Goal: Task Accomplishment & Management: Manage account settings

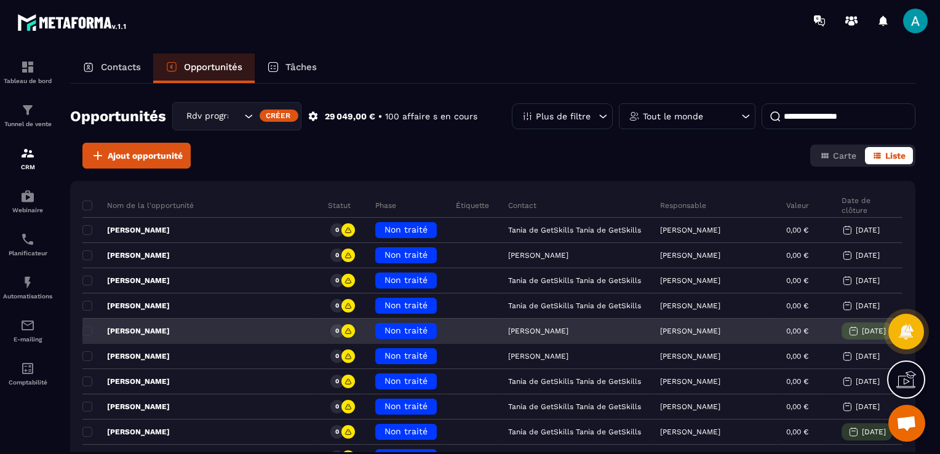
click at [384, 331] on span "Non traité" at bounding box center [405, 330] width 43 height 10
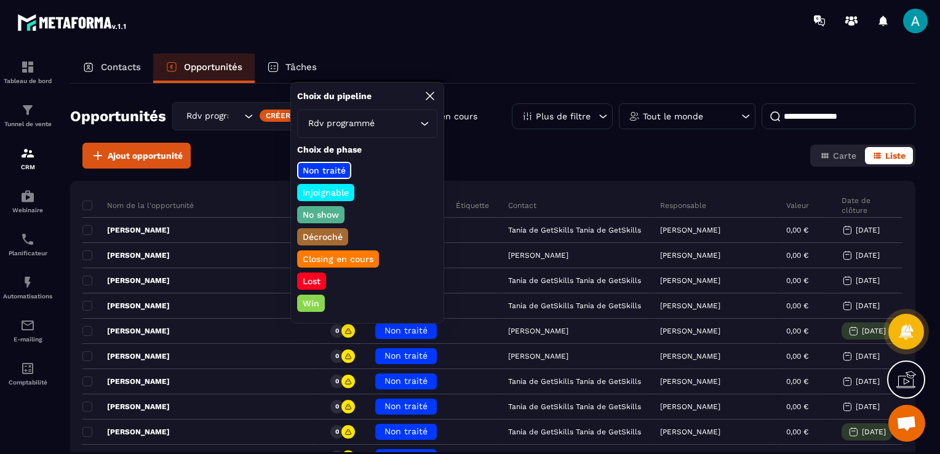
click at [320, 212] on p "No show" at bounding box center [321, 214] width 40 height 12
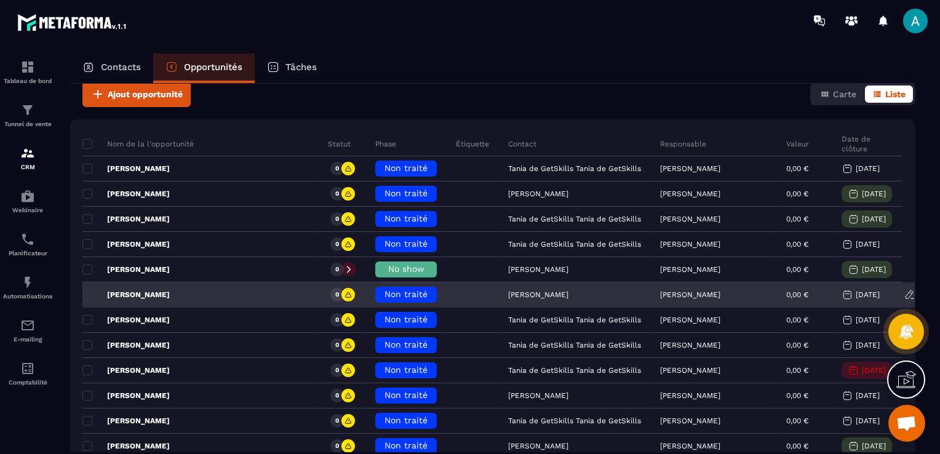
scroll to position [123, 0]
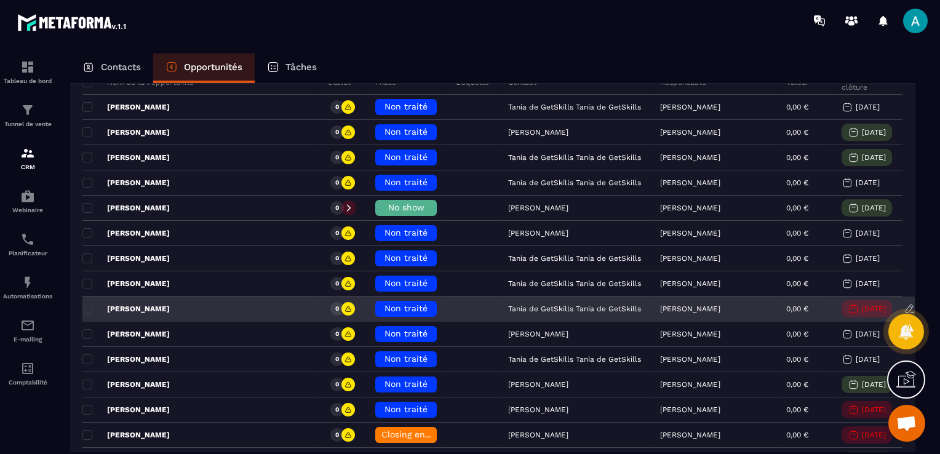
click at [381, 311] on h6 "Non traité" at bounding box center [405, 309] width 49 height 10
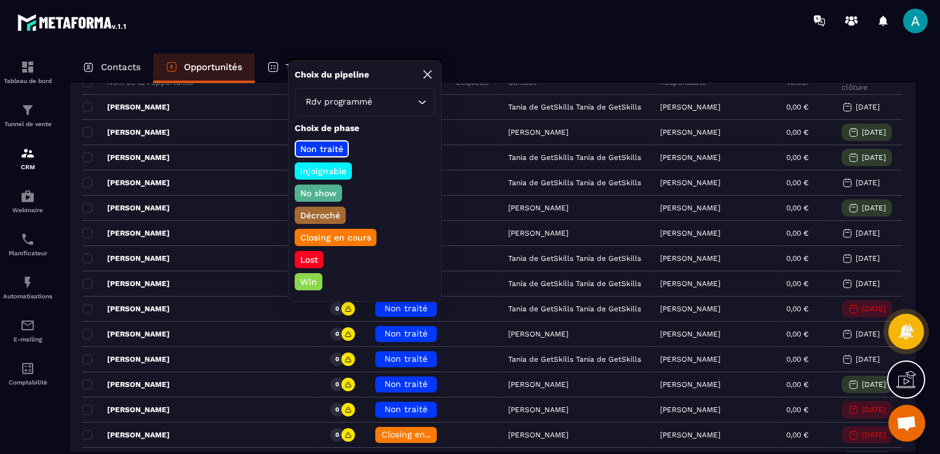
click at [355, 240] on p "Closing en cours" at bounding box center [335, 237] width 74 height 12
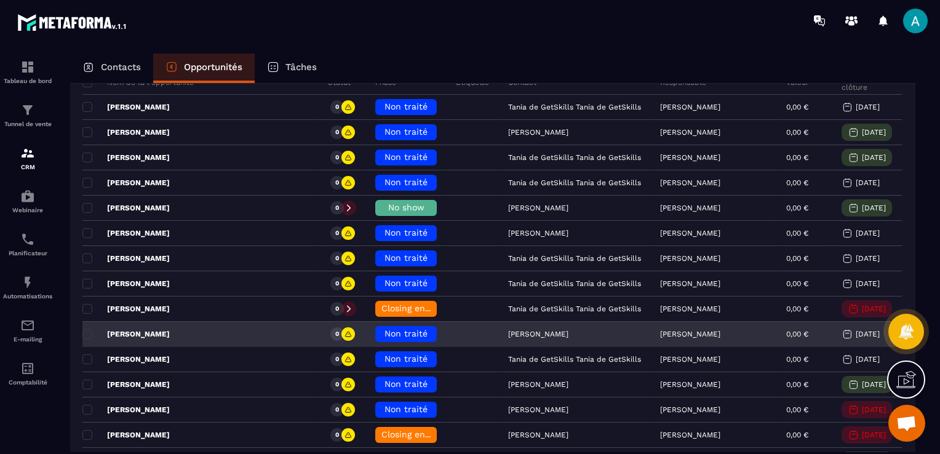
scroll to position [184, 0]
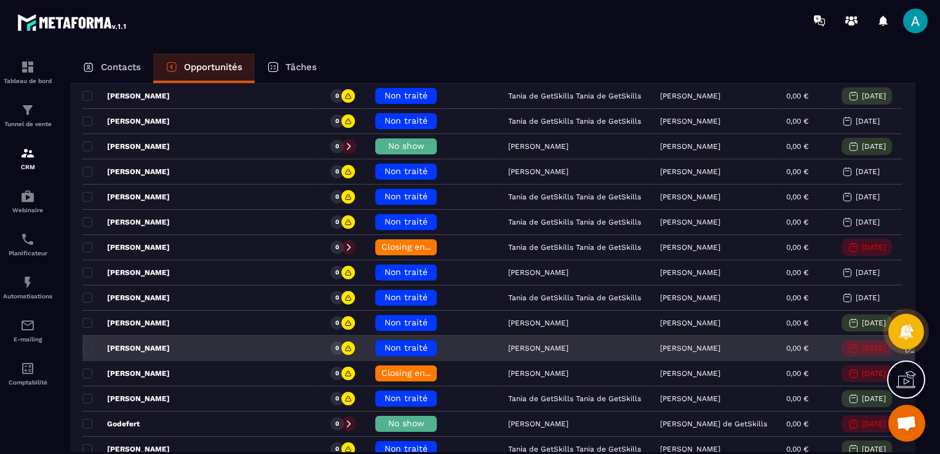
click at [384, 346] on span "Non traité" at bounding box center [405, 347] width 43 height 10
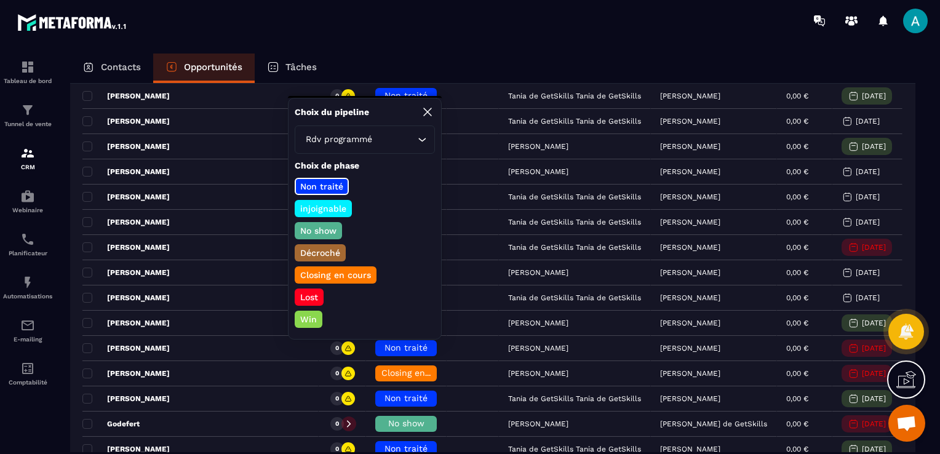
click at [354, 269] on p "Closing en cours" at bounding box center [335, 275] width 74 height 12
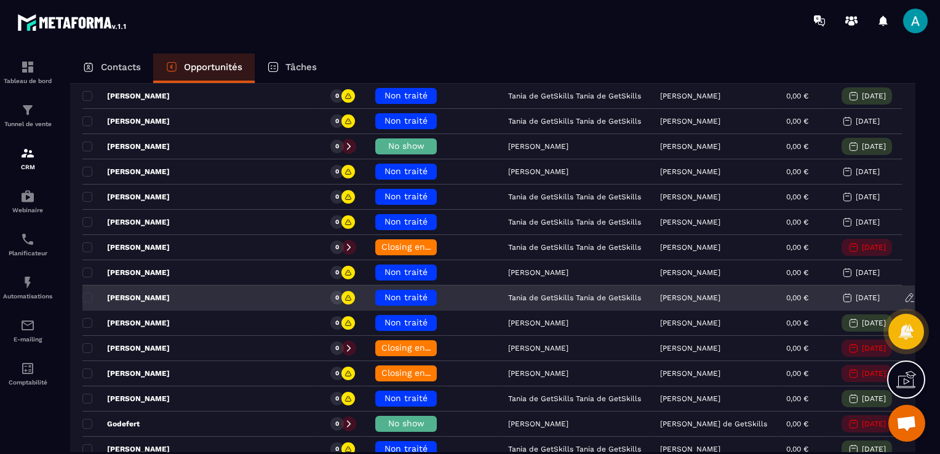
scroll to position [246, 0]
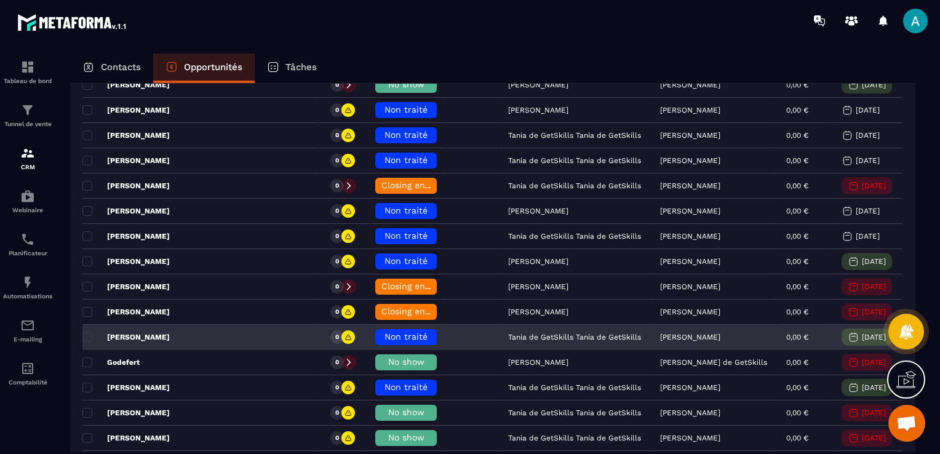
click at [384, 334] on span "Non traité" at bounding box center [405, 336] width 43 height 10
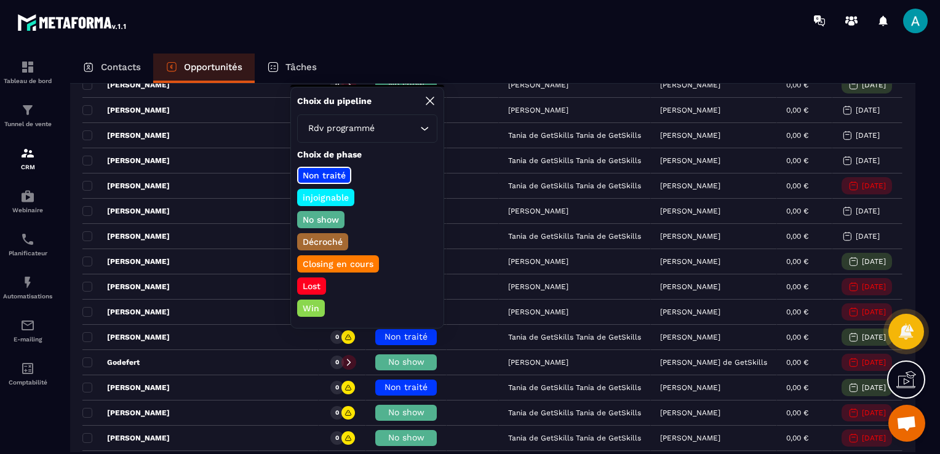
click at [329, 214] on p "No show" at bounding box center [321, 219] width 40 height 12
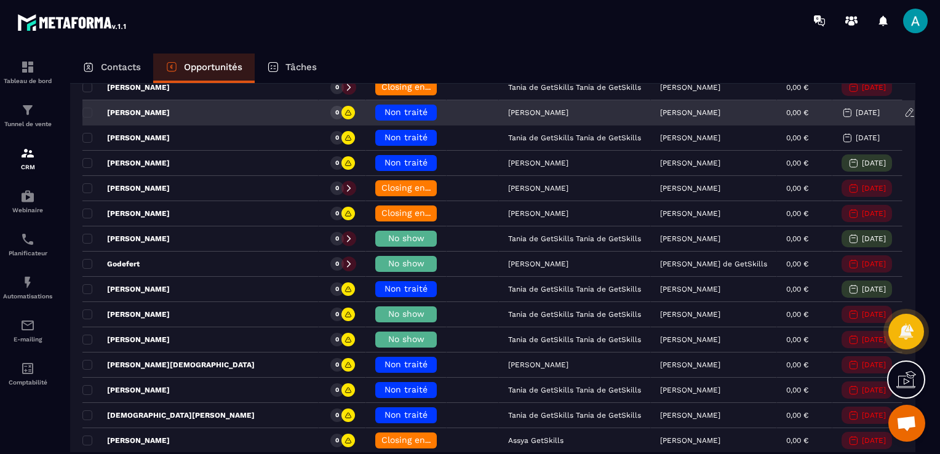
scroll to position [369, 0]
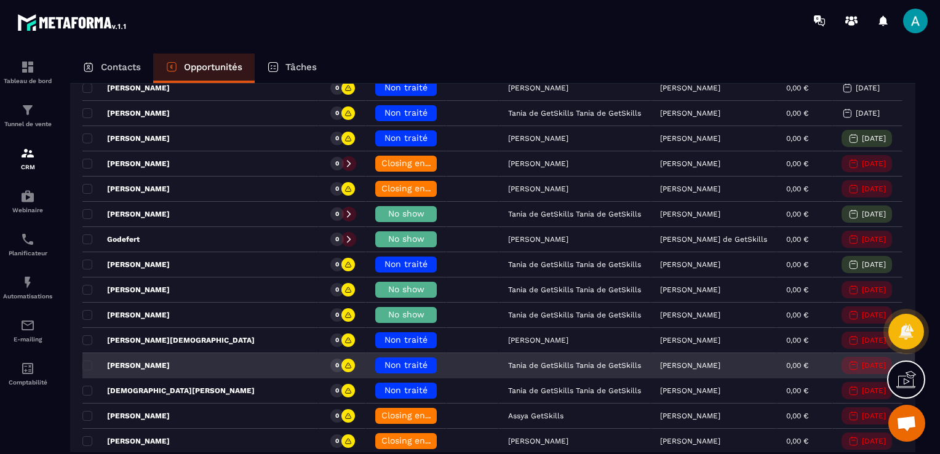
click at [381, 372] on div "Non traité" at bounding box center [406, 366] width 81 height 25
click at [384, 360] on span "Non traité" at bounding box center [405, 365] width 43 height 10
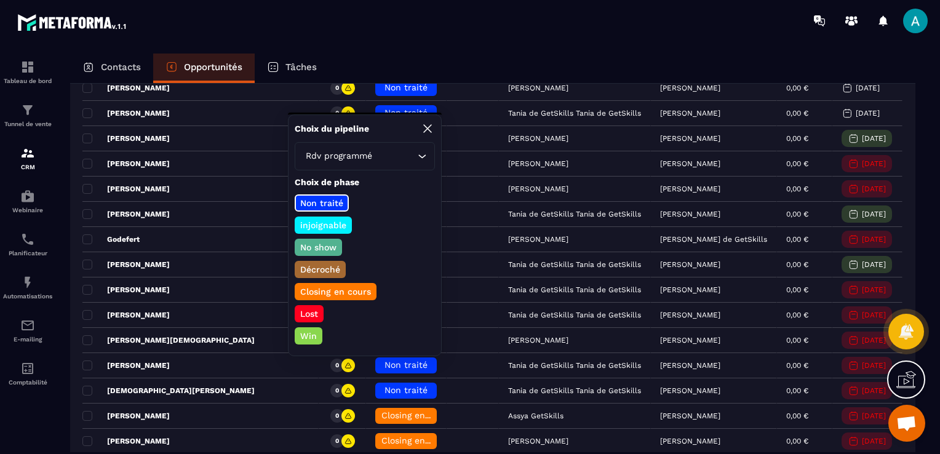
click at [331, 289] on p "Closing en cours" at bounding box center [335, 291] width 74 height 12
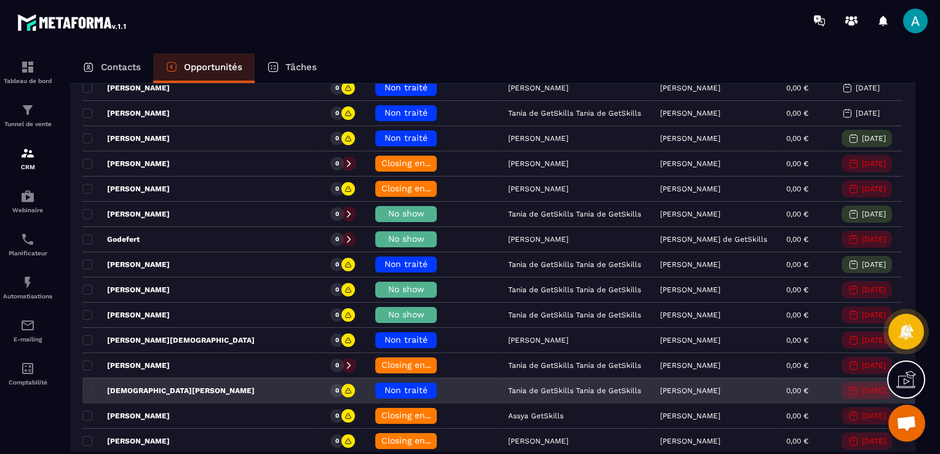
click at [389, 387] on h6 "Non traité" at bounding box center [405, 391] width 49 height 10
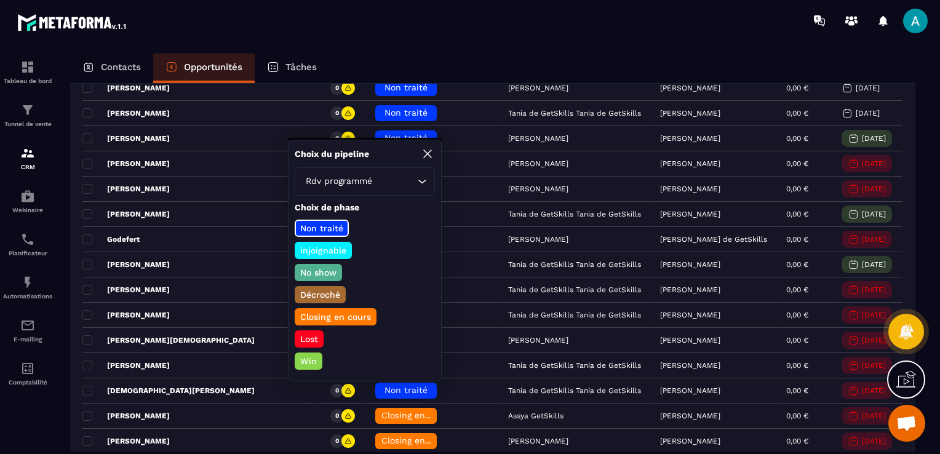
click at [327, 316] on p "Closing en cours" at bounding box center [335, 317] width 74 height 12
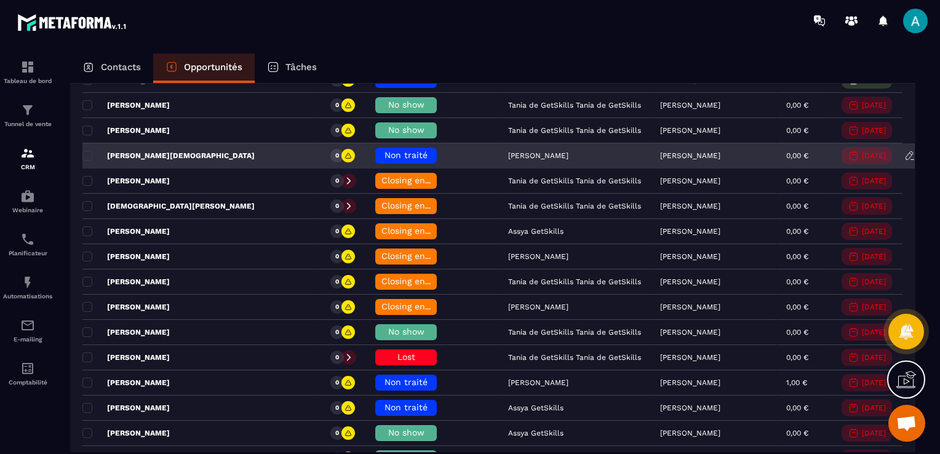
scroll to position [615, 0]
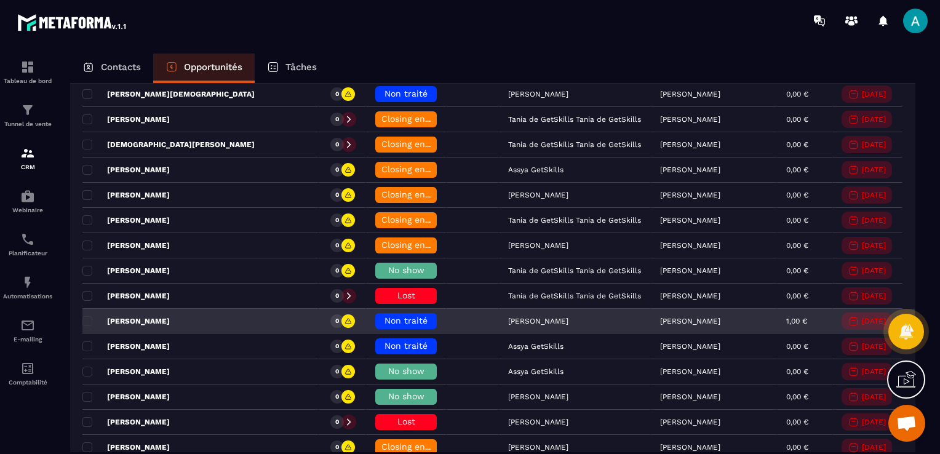
click at [384, 319] on span "Non traité" at bounding box center [405, 320] width 43 height 10
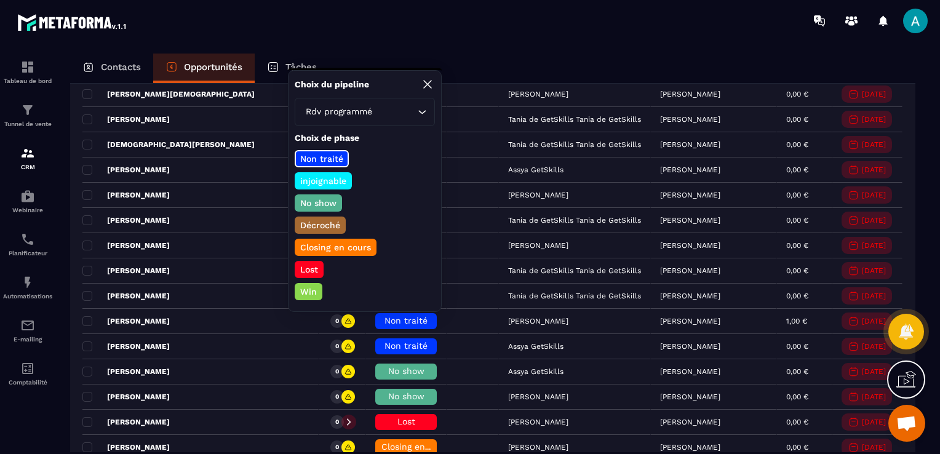
click at [312, 271] on p "Lost" at bounding box center [309, 269] width 22 height 12
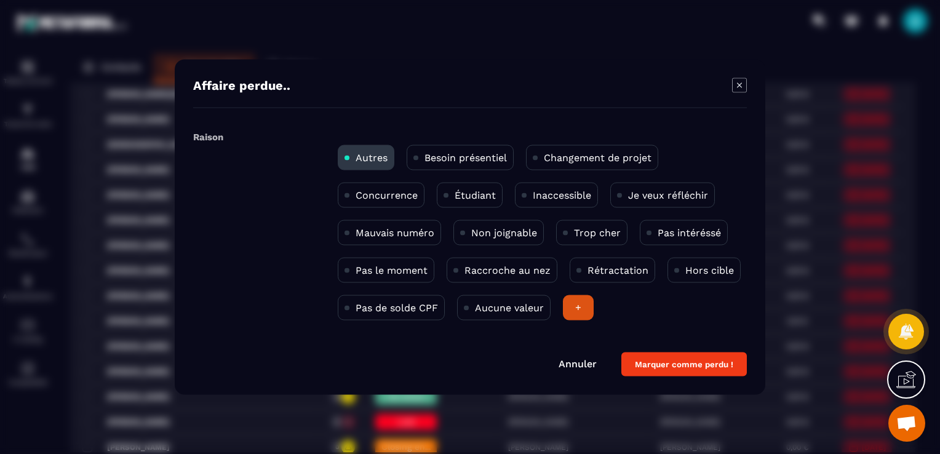
click at [684, 363] on button "Marquer comme perdu !" at bounding box center [683, 364] width 125 height 24
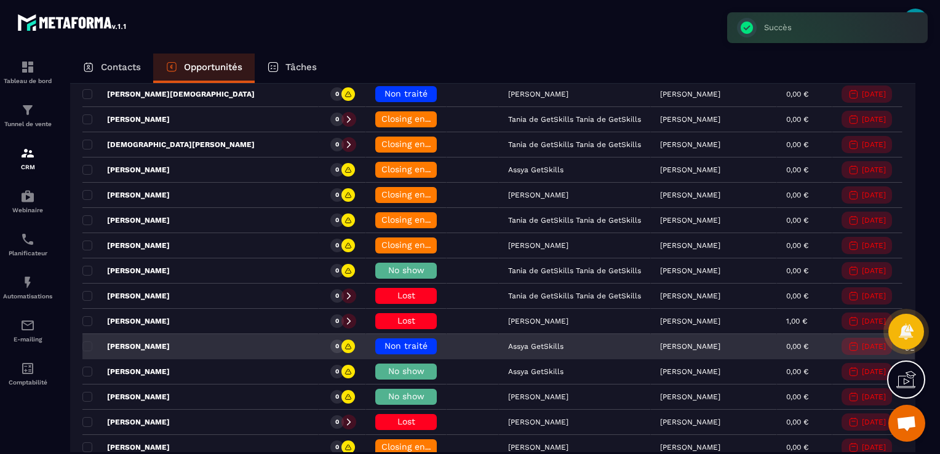
click at [385, 347] on div "Non traité" at bounding box center [405, 346] width 61 height 16
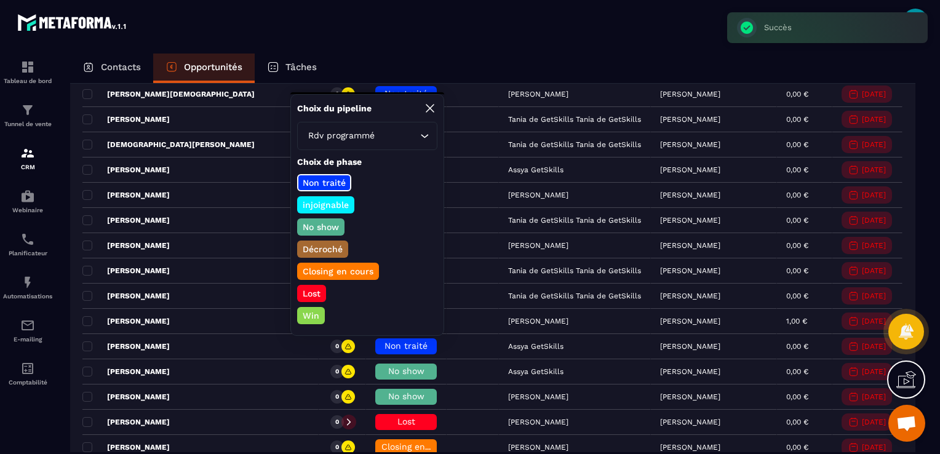
click at [329, 224] on p "No show" at bounding box center [321, 227] width 40 height 12
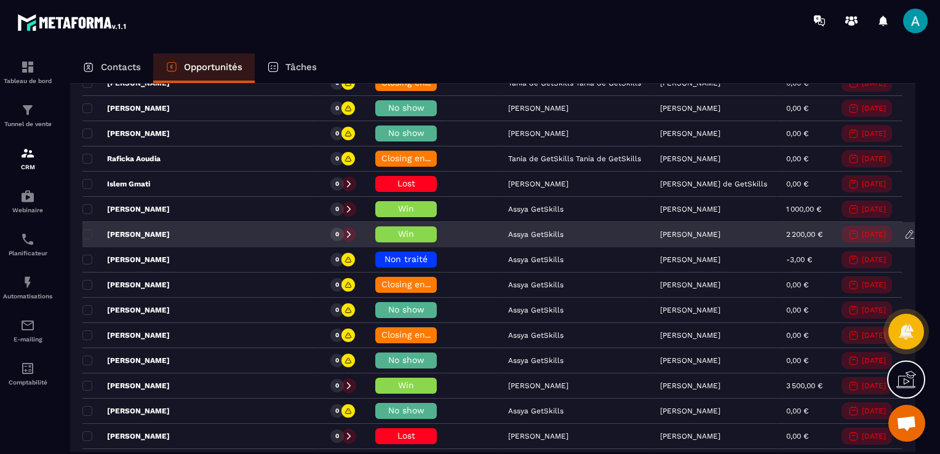
scroll to position [1414, 0]
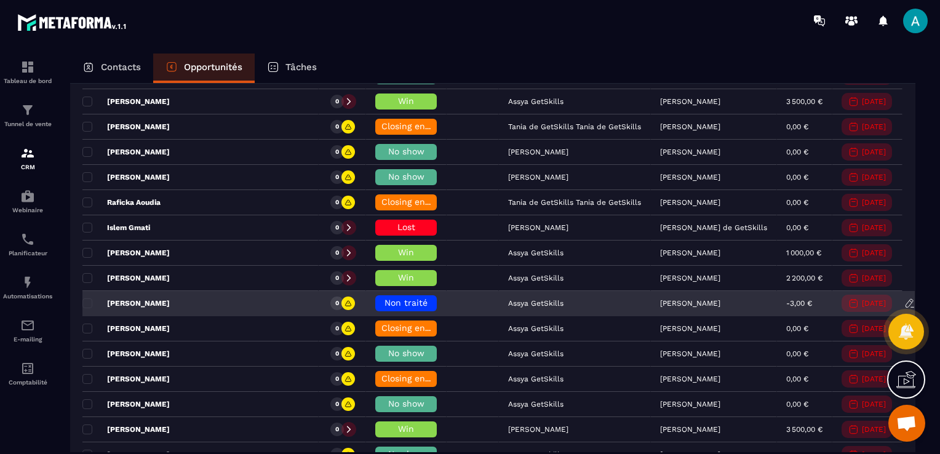
click at [499, 294] on div "Assya GetSkills" at bounding box center [575, 303] width 152 height 25
